Goal: Transaction & Acquisition: Purchase product/service

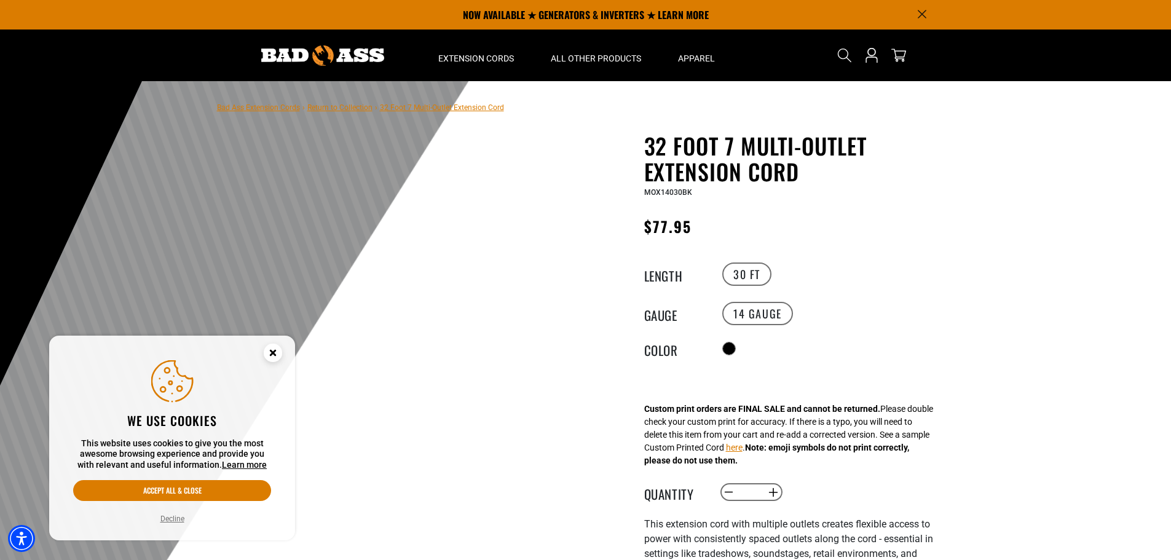
click at [275, 353] on circle "Close this option" at bounding box center [273, 353] width 18 height 18
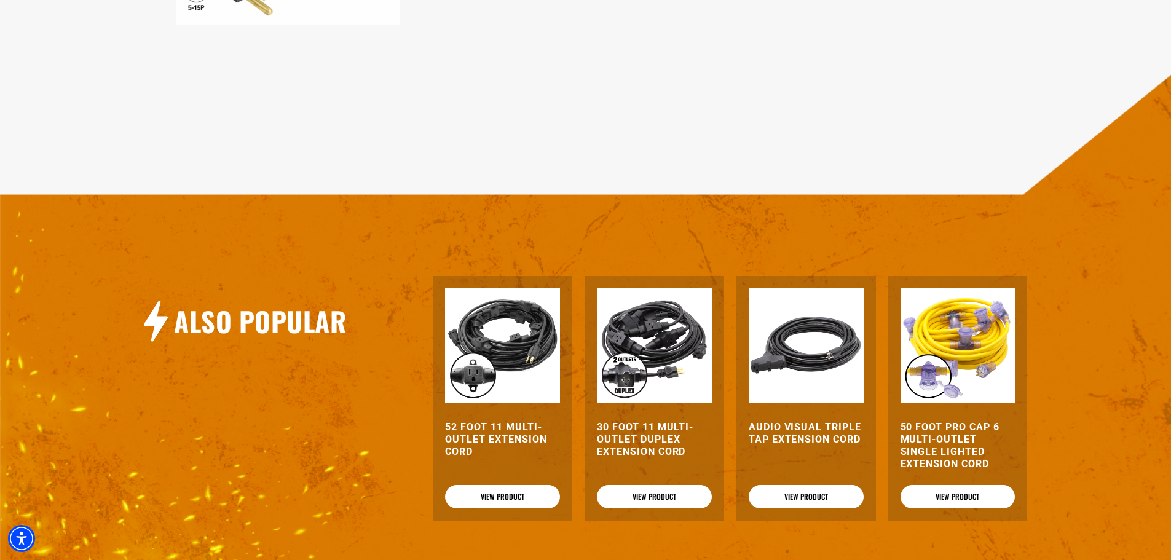
scroll to position [1107, 0]
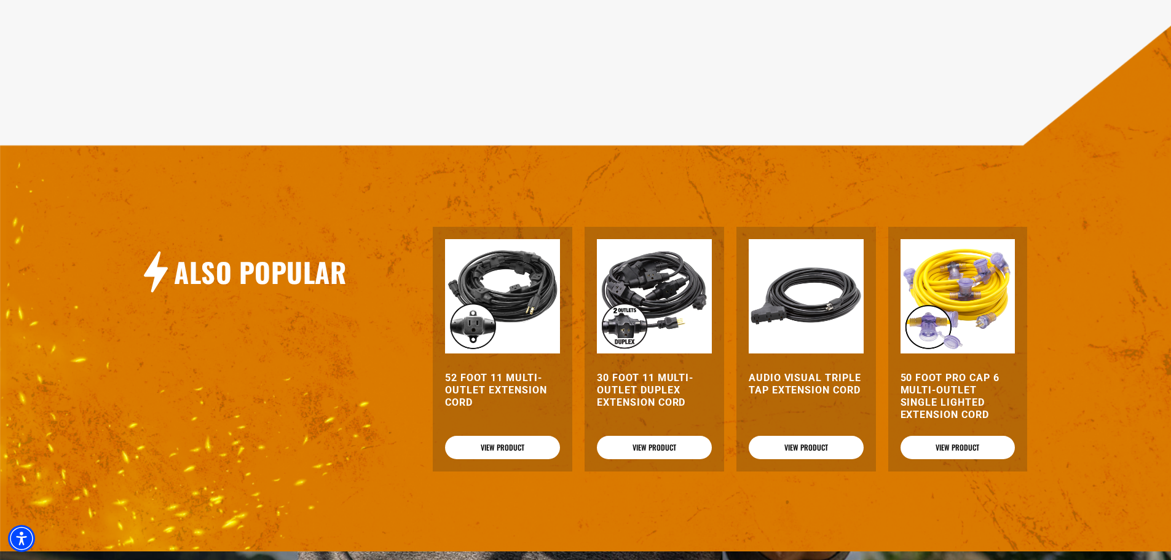
click at [643, 289] on img at bounding box center [654, 296] width 115 height 115
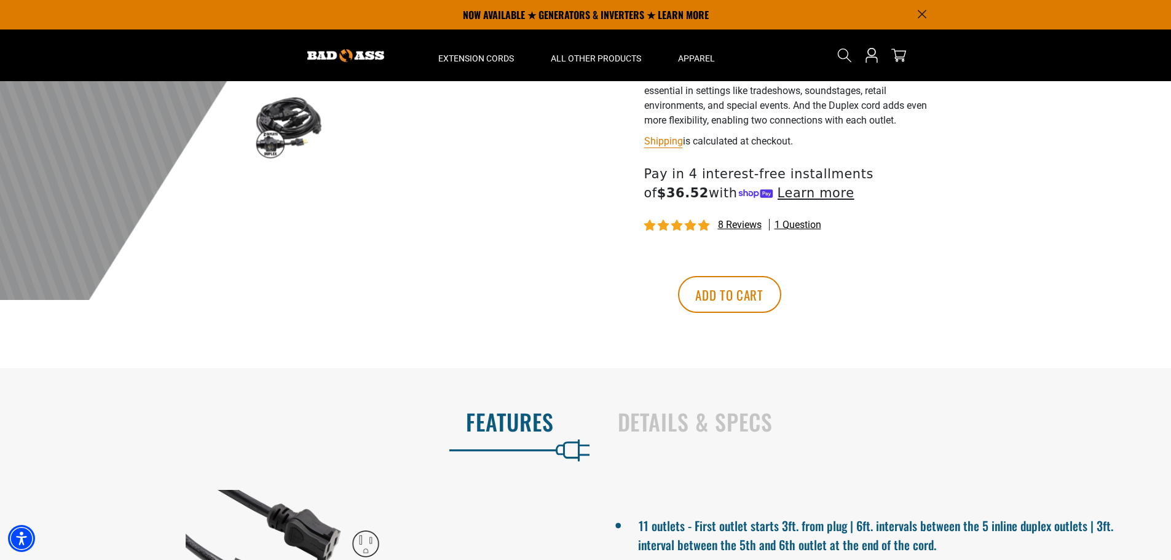
scroll to position [369, 0]
